Goal: Navigation & Orientation: Find specific page/section

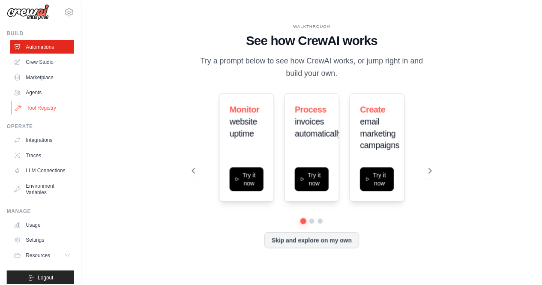
scroll to position [7, 0]
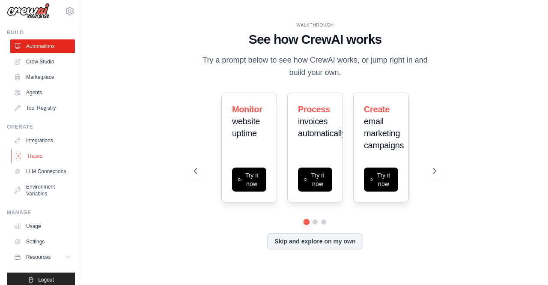
click at [45, 151] on link "Traces" at bounding box center [43, 156] width 65 height 14
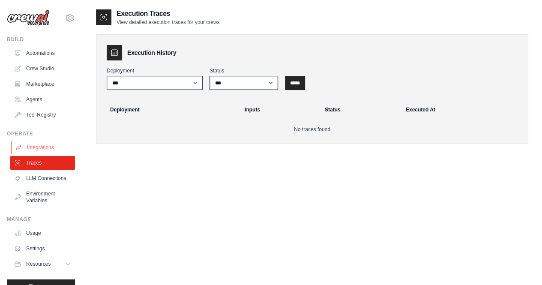
click at [43, 149] on link "Integrations" at bounding box center [43, 147] width 65 height 14
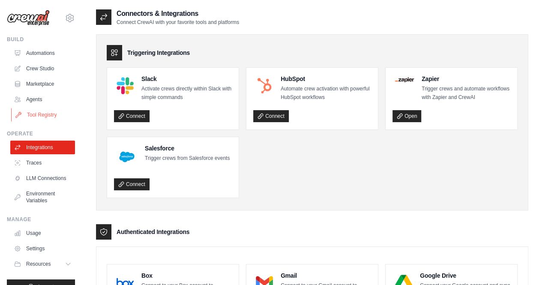
click at [45, 111] on link "Tool Registry" at bounding box center [43, 115] width 65 height 14
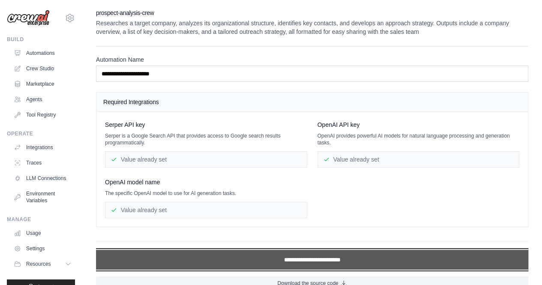
click at [251, 262] on input "**********" at bounding box center [312, 260] width 432 height 20
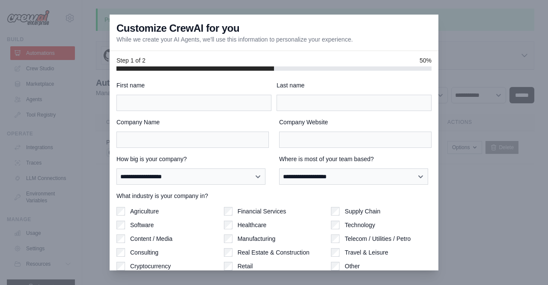
click at [473, 70] on div at bounding box center [274, 142] width 548 height 285
click at [388, 5] on div at bounding box center [274, 142] width 548 height 285
